Goal: Navigation & Orientation: Find specific page/section

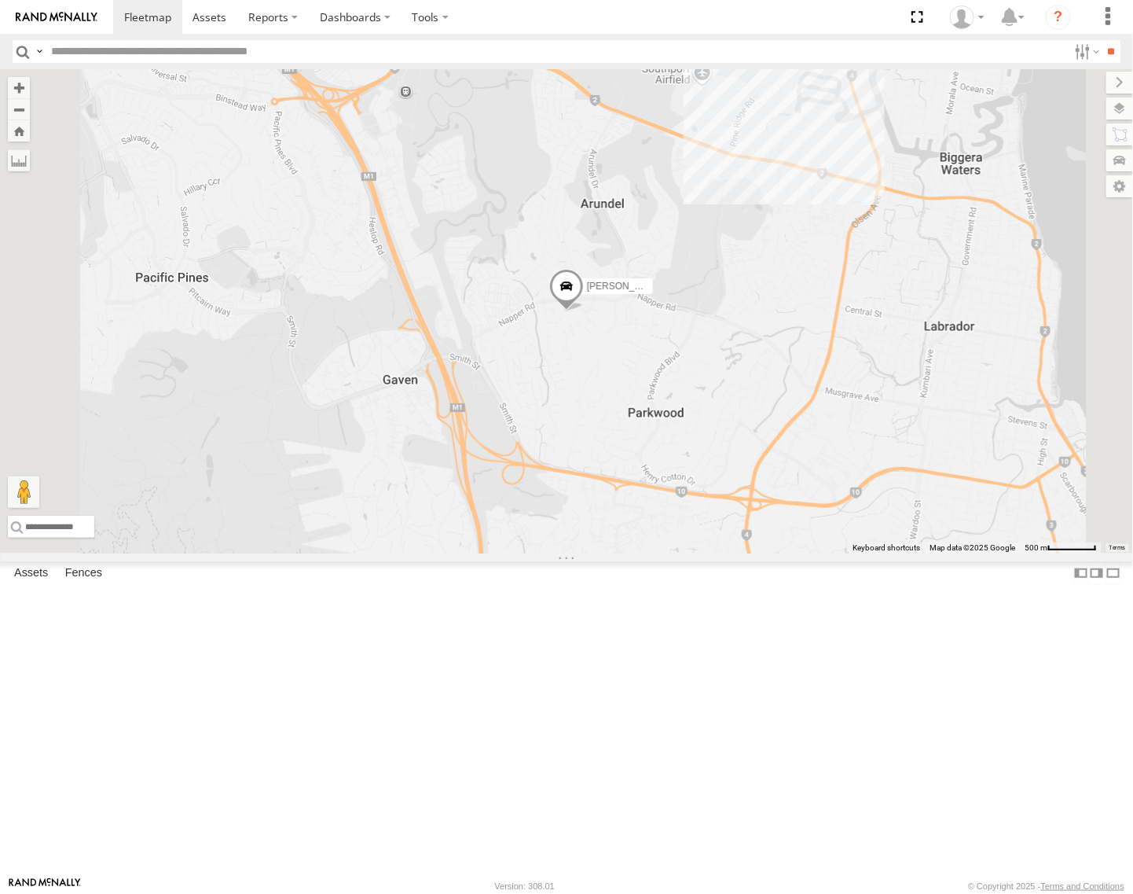
click at [0, 0] on div "Brisbane Spare - Ford Transit" at bounding box center [0, 0] width 0 height 0
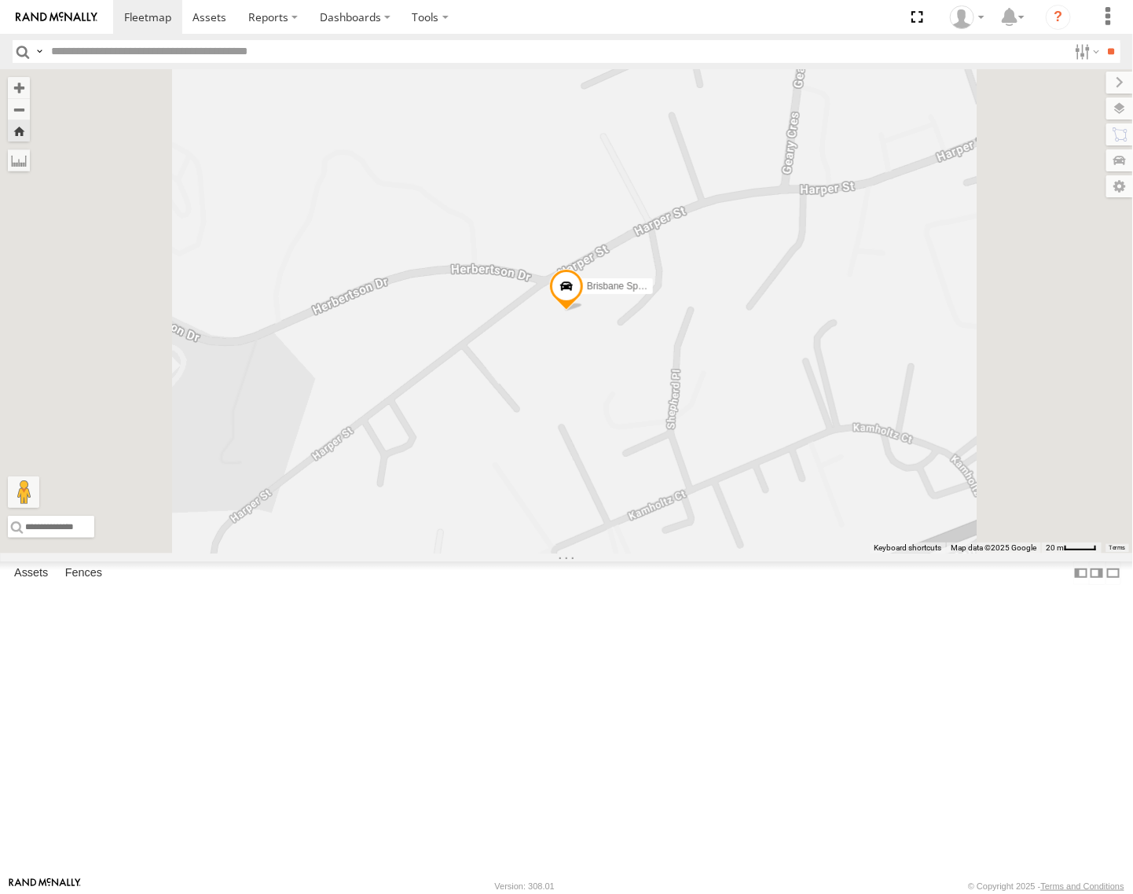
click at [584, 311] on span at bounding box center [566, 290] width 35 height 42
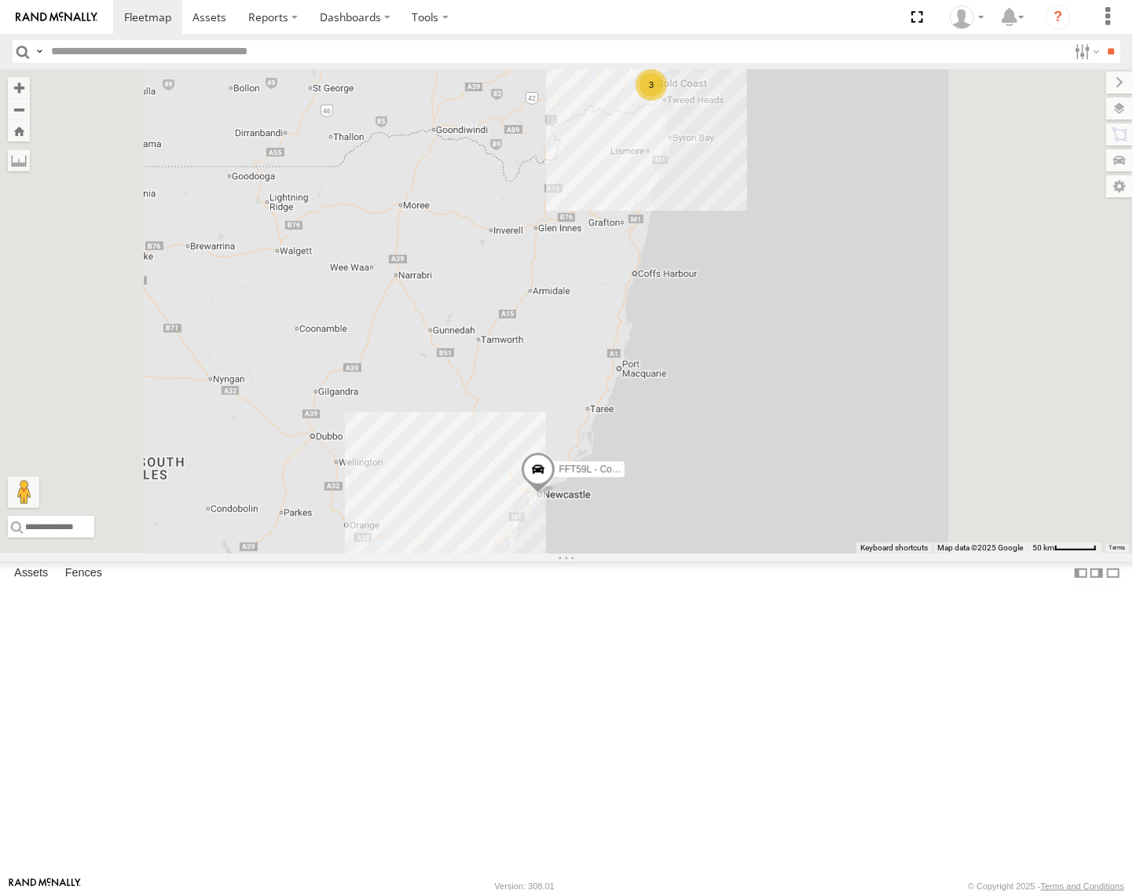
click at [0, 0] on div "[GEOGRAPHIC_DATA]" at bounding box center [0, 0] width 0 height 0
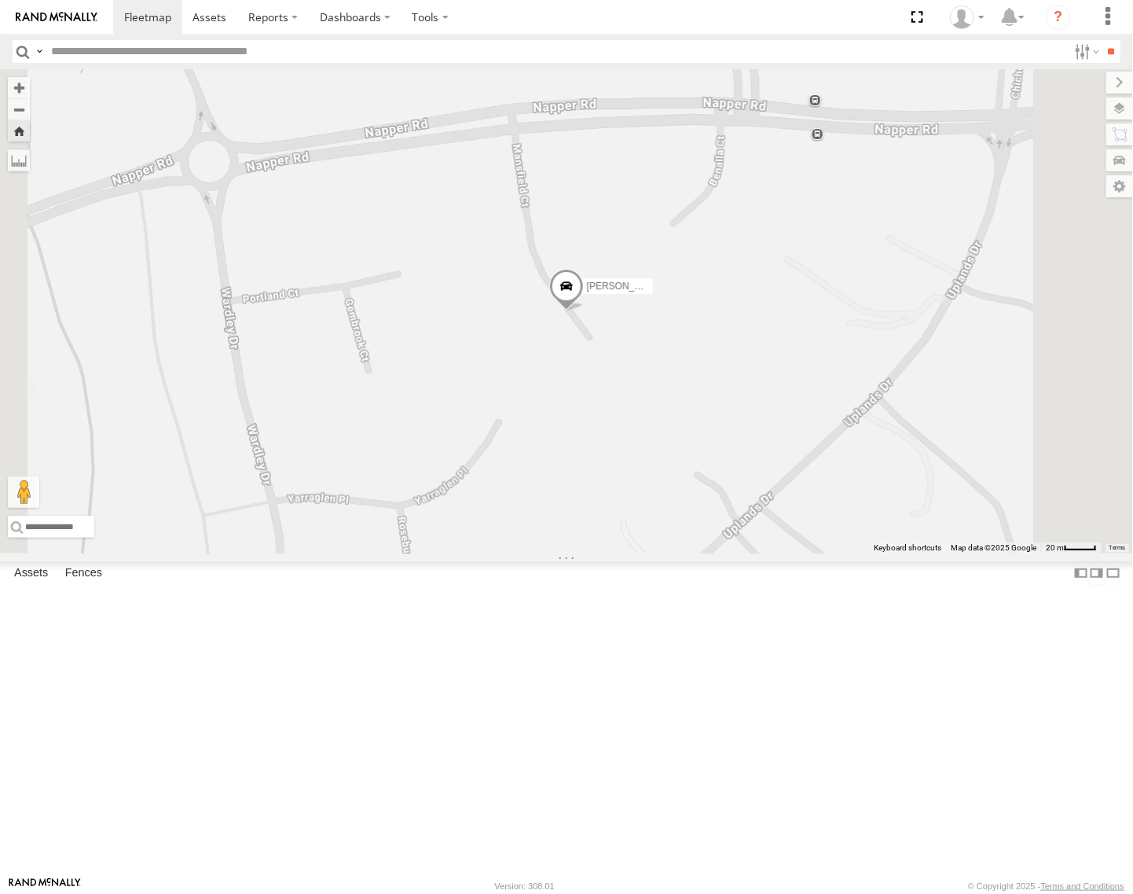
click at [584, 311] on span at bounding box center [566, 290] width 35 height 42
